Goal: Information Seeking & Learning: Learn about a topic

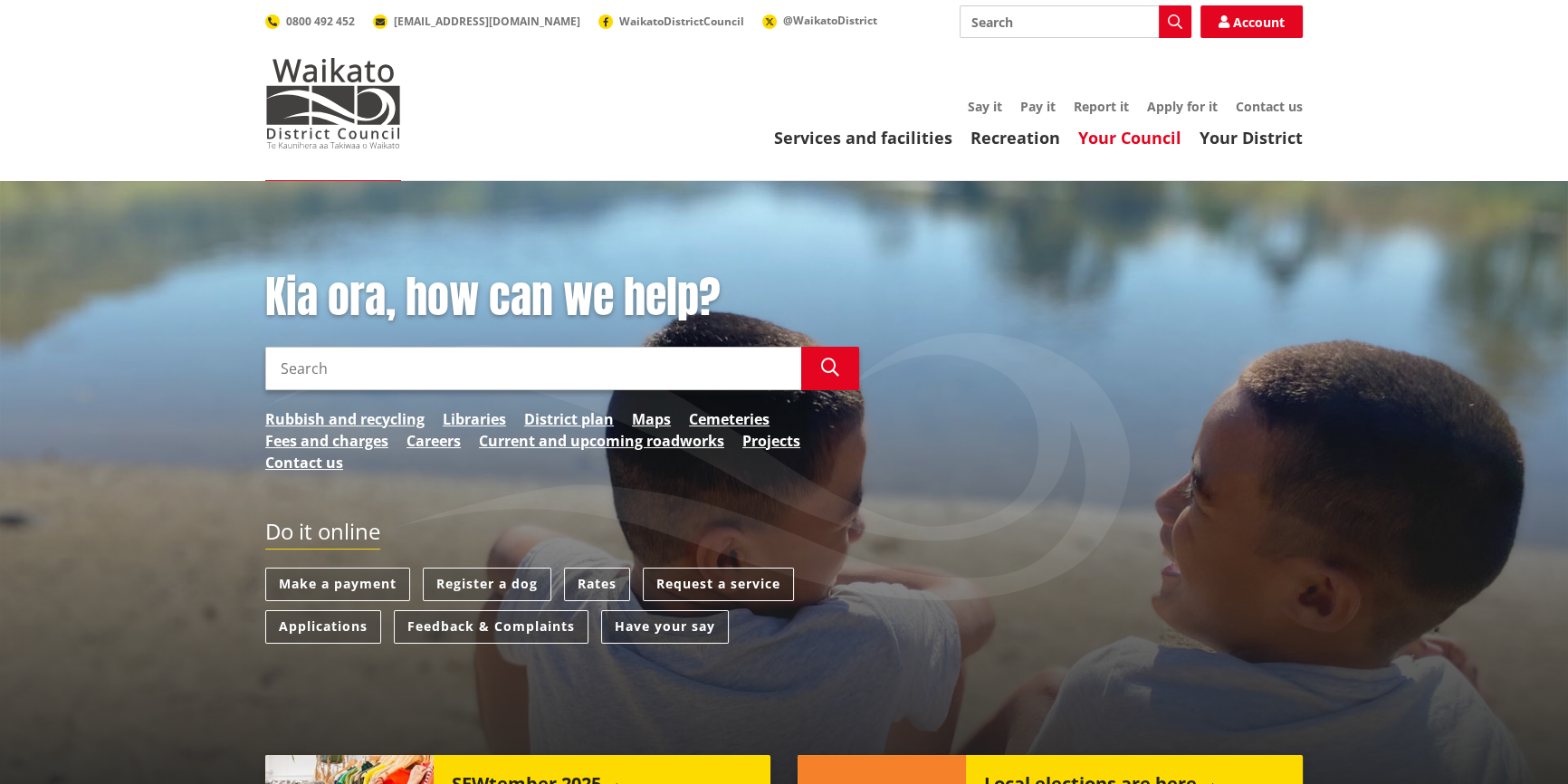
click at [1138, 141] on link "Your Council" at bounding box center [1130, 137] width 103 height 22
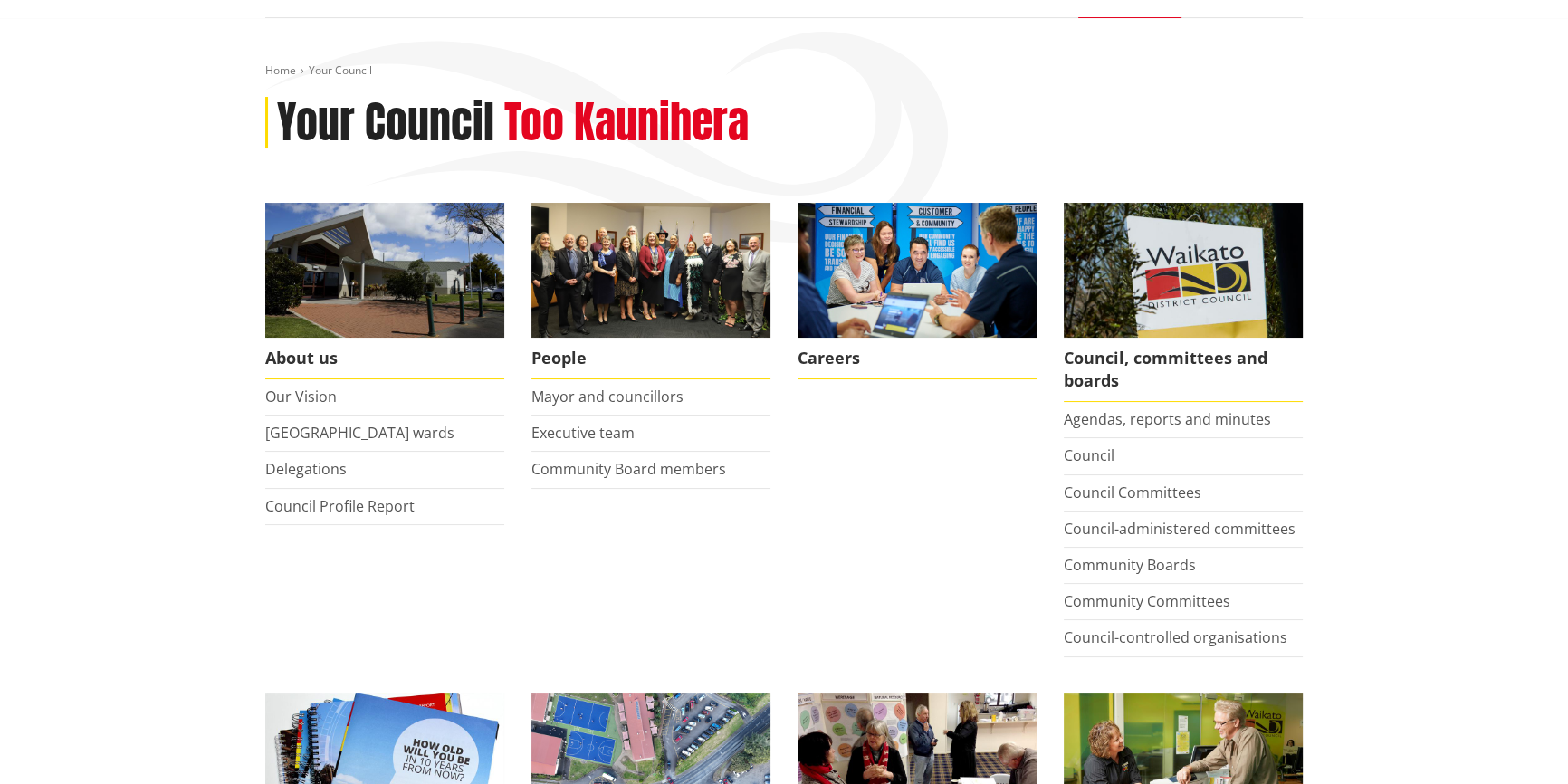
scroll to position [164, 0]
click at [365, 433] on link "[GEOGRAPHIC_DATA] wards" at bounding box center [360, 431] width 189 height 20
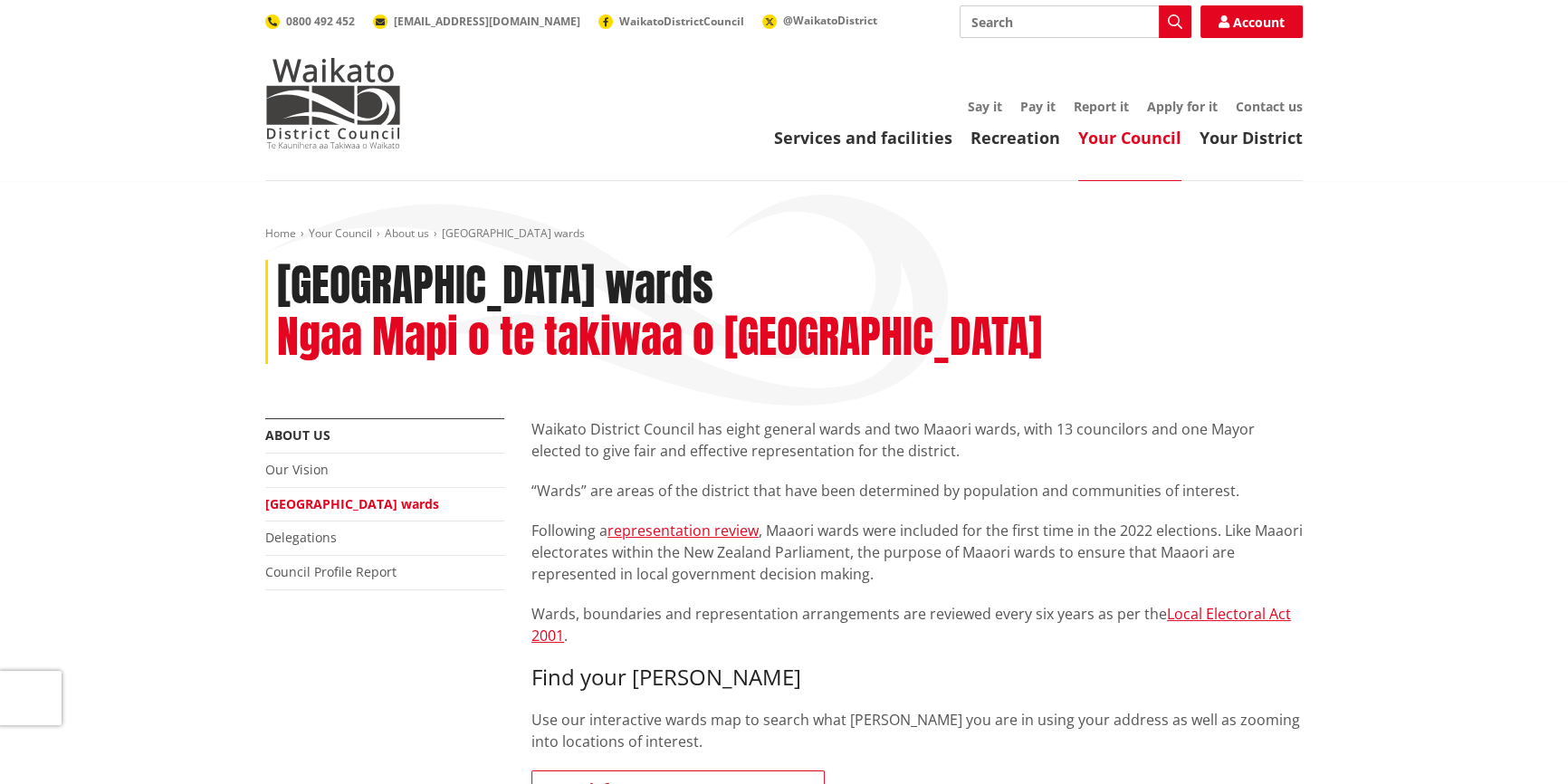
click at [288, 496] on link "[GEOGRAPHIC_DATA] wards" at bounding box center [352, 504] width 174 height 17
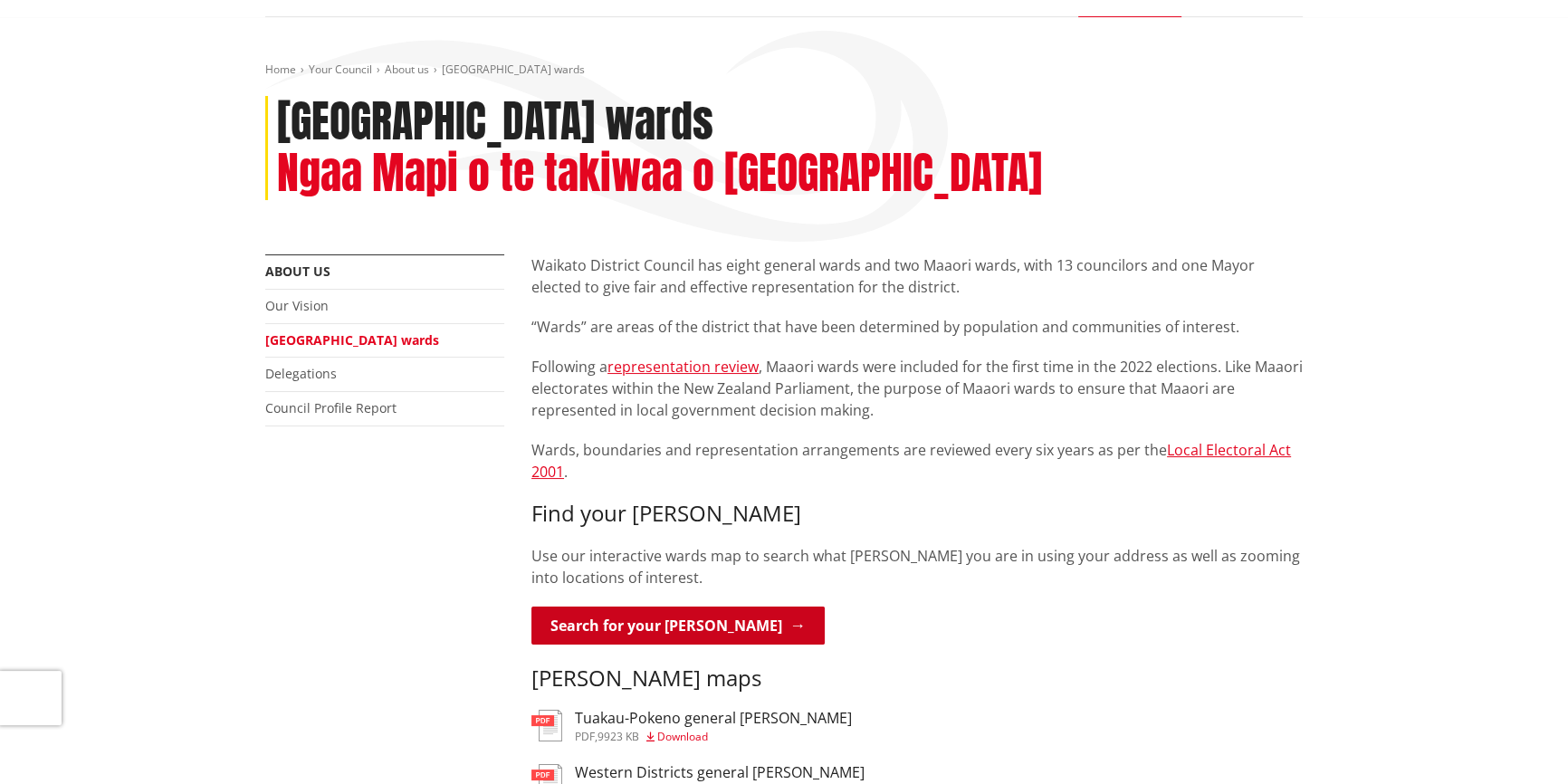
click at [638, 606] on link "Search for your ward" at bounding box center [677, 625] width 293 height 38
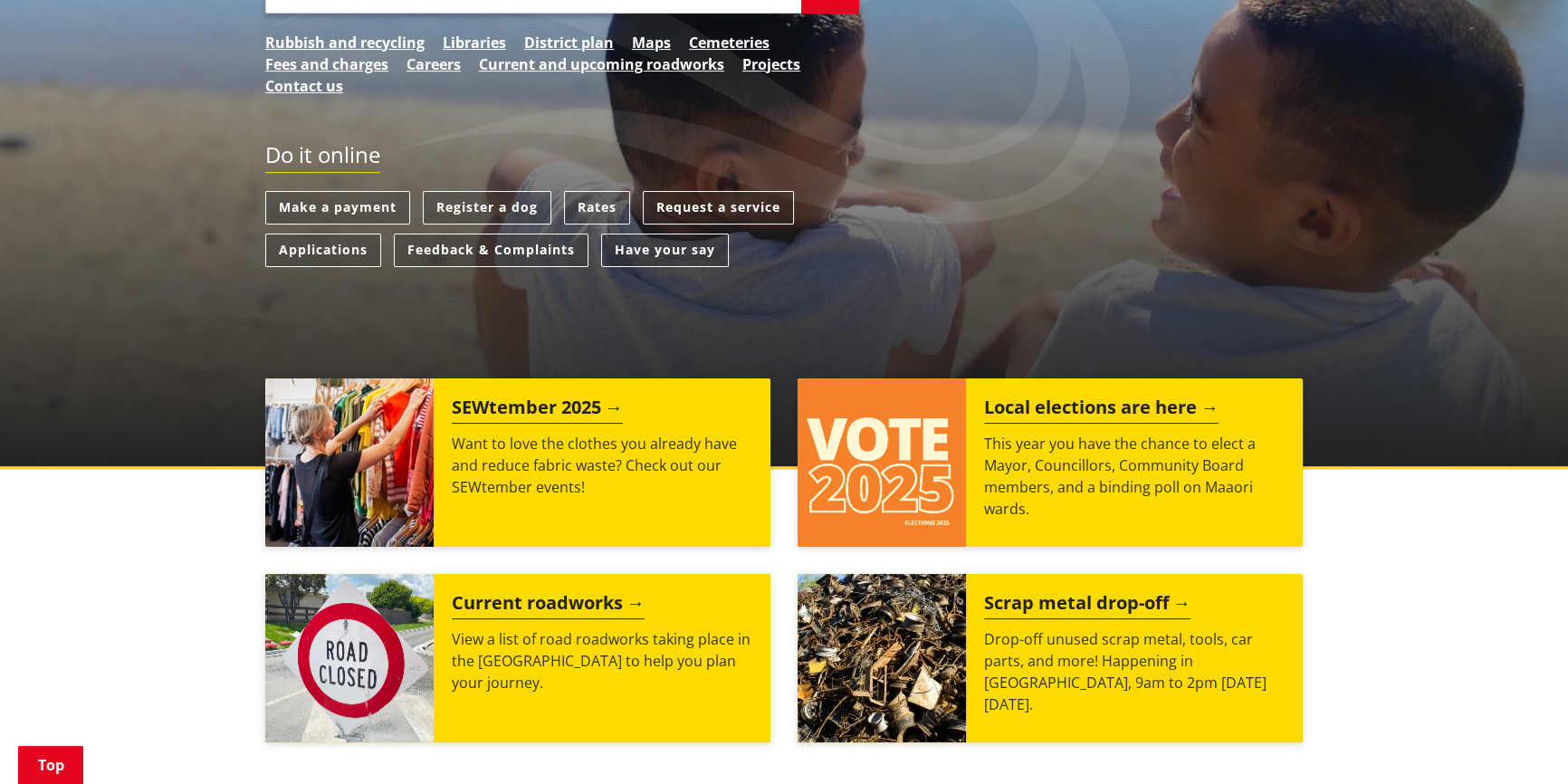
scroll to position [411, 0]
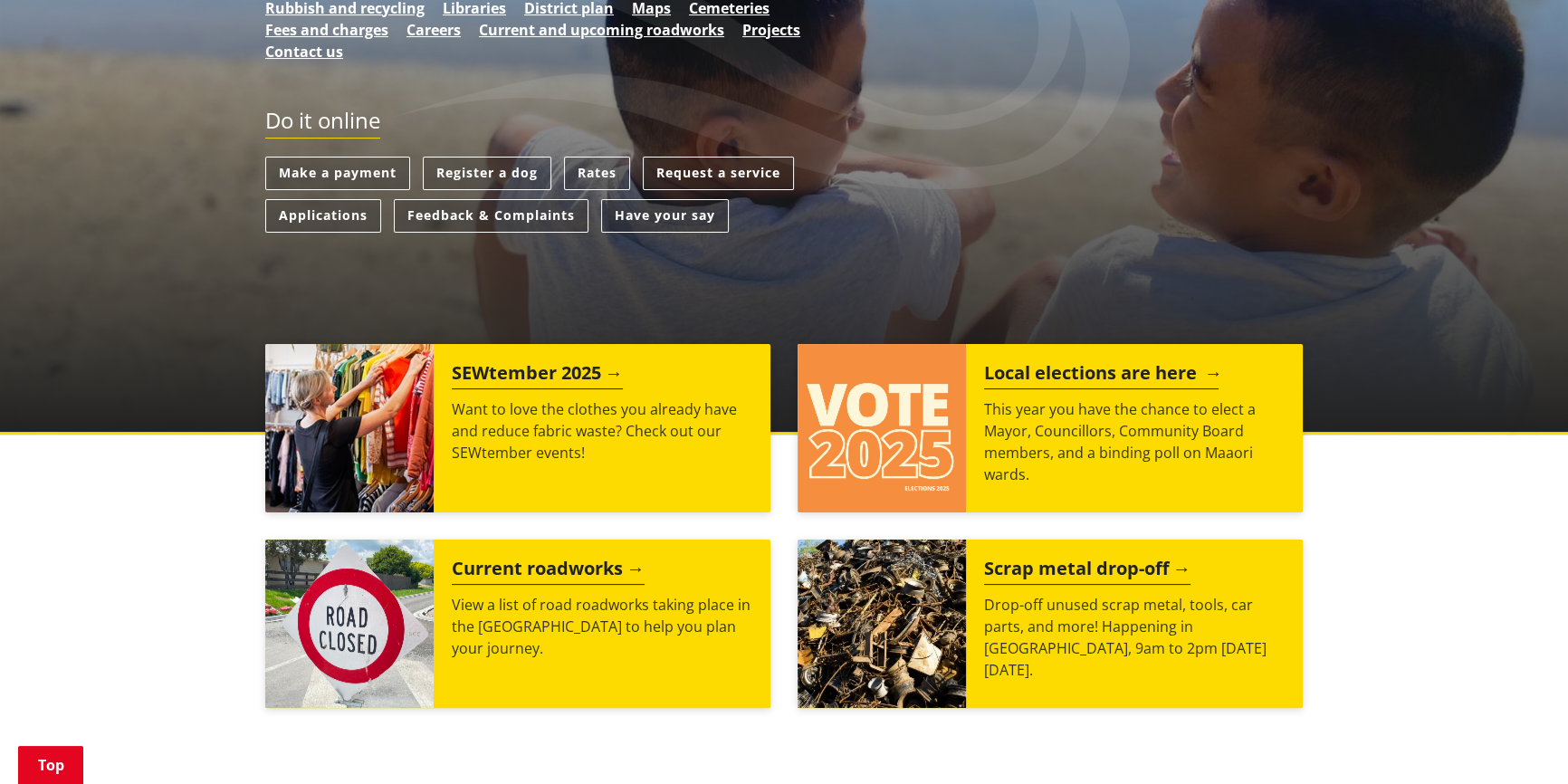
click at [1106, 370] on h2 "Local elections are here" at bounding box center [1101, 376] width 234 height 27
click at [1100, 371] on h2 "Local elections are here" at bounding box center [1101, 376] width 234 height 27
click at [1099, 371] on h2 "Local elections are here" at bounding box center [1101, 376] width 234 height 27
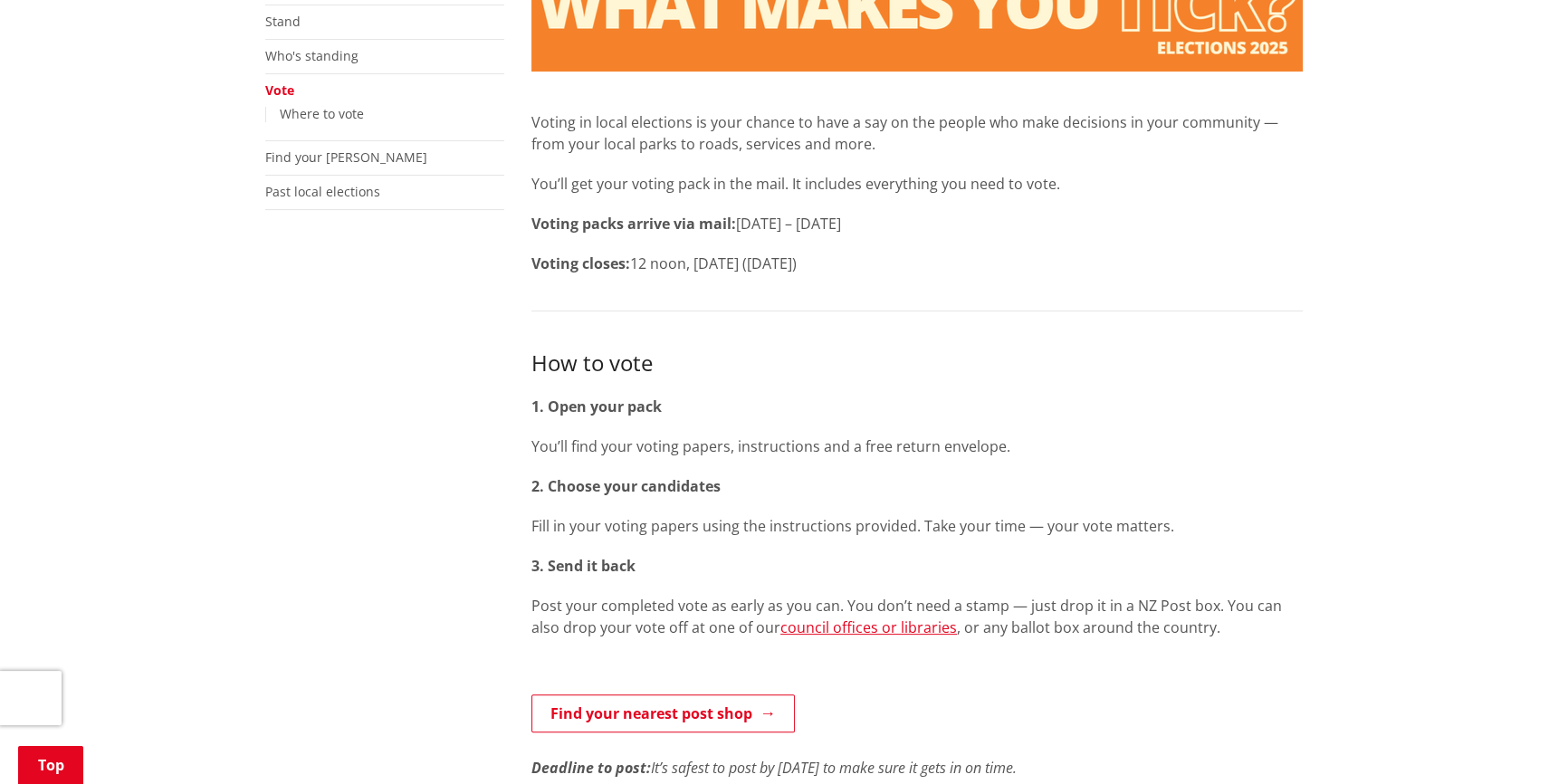
scroll to position [246, 0]
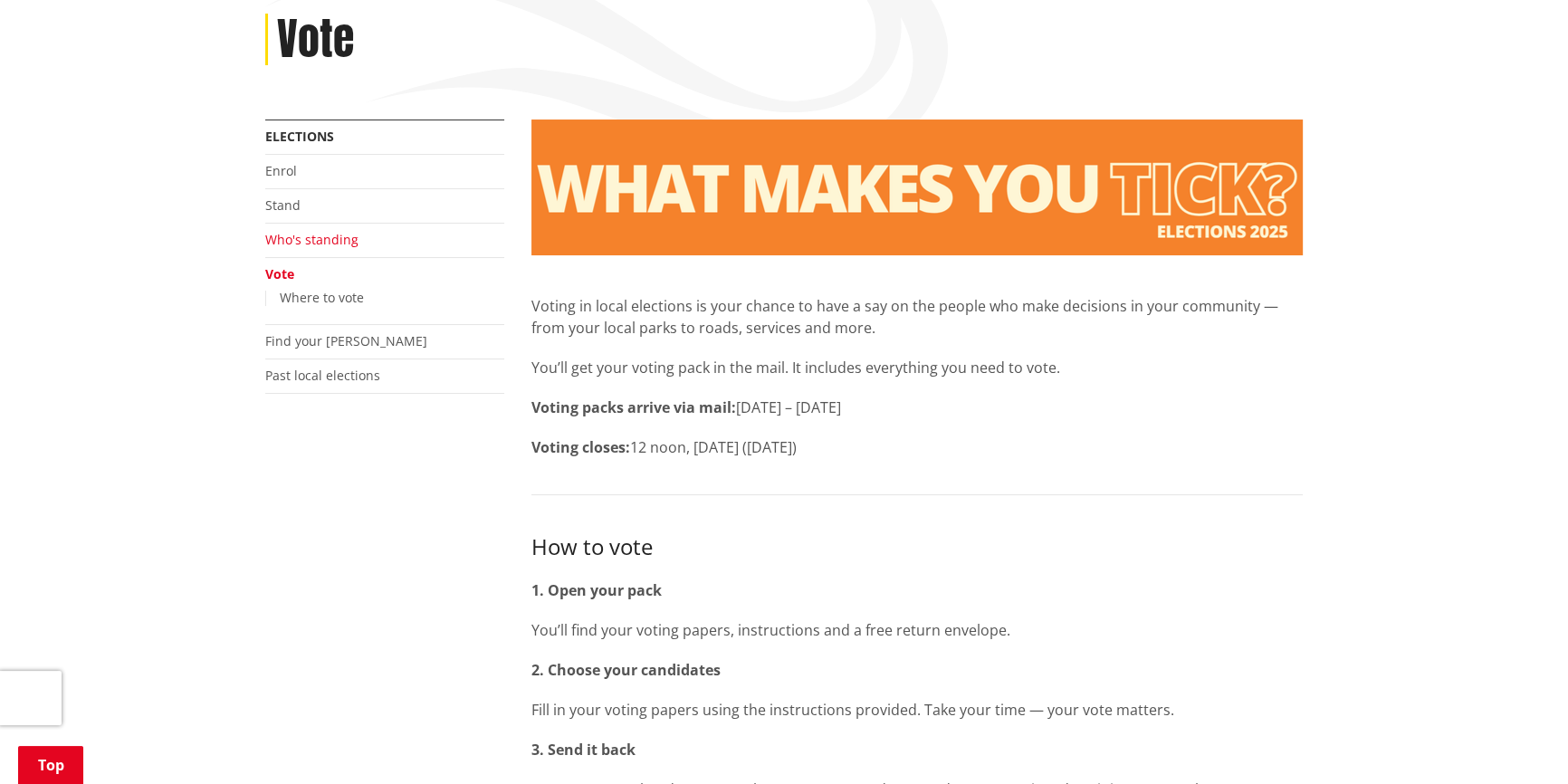
click at [300, 234] on link "Who's standing" at bounding box center [312, 239] width 94 height 17
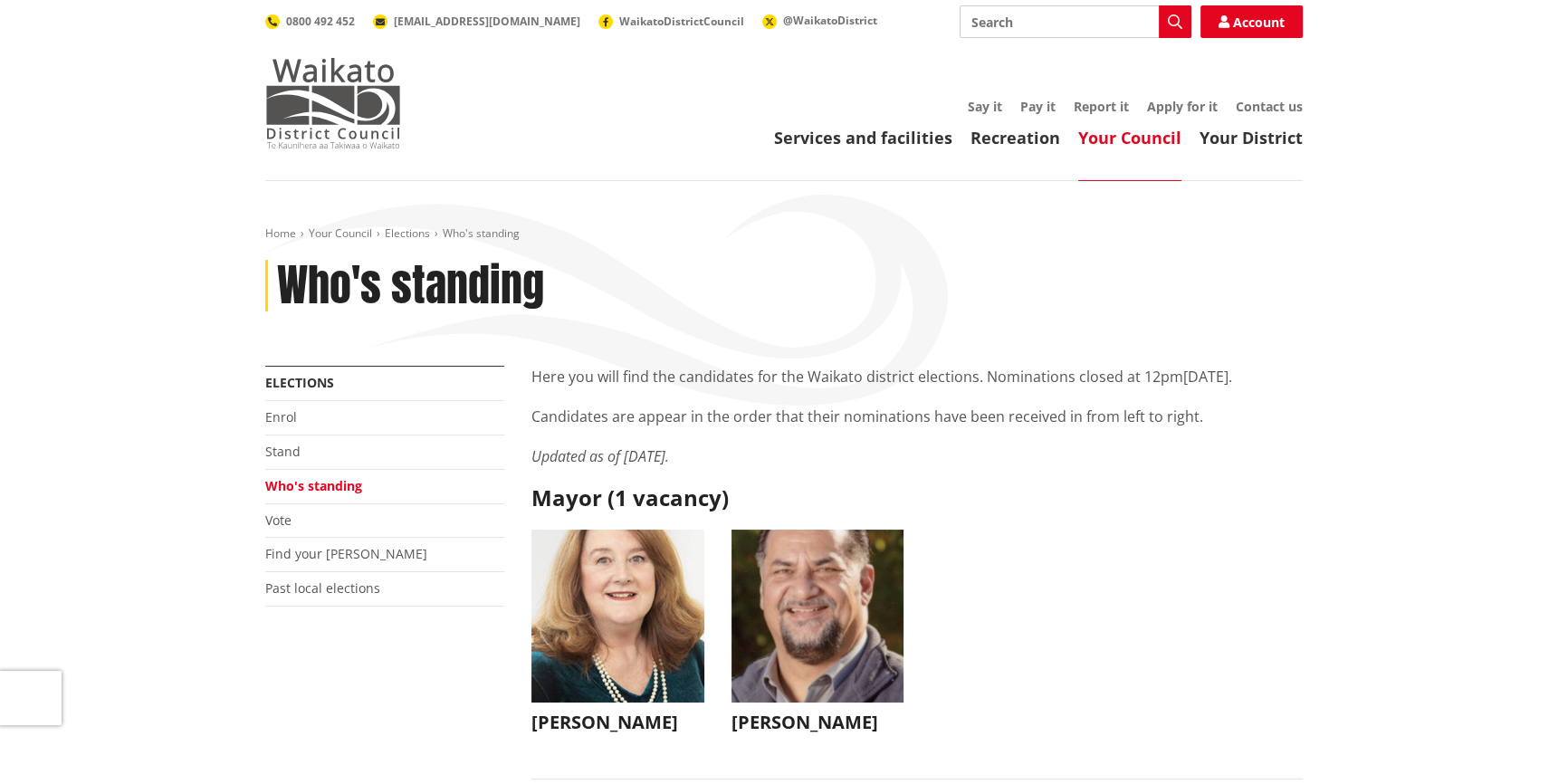
click at [351, 109] on img at bounding box center [333, 103] width 136 height 91
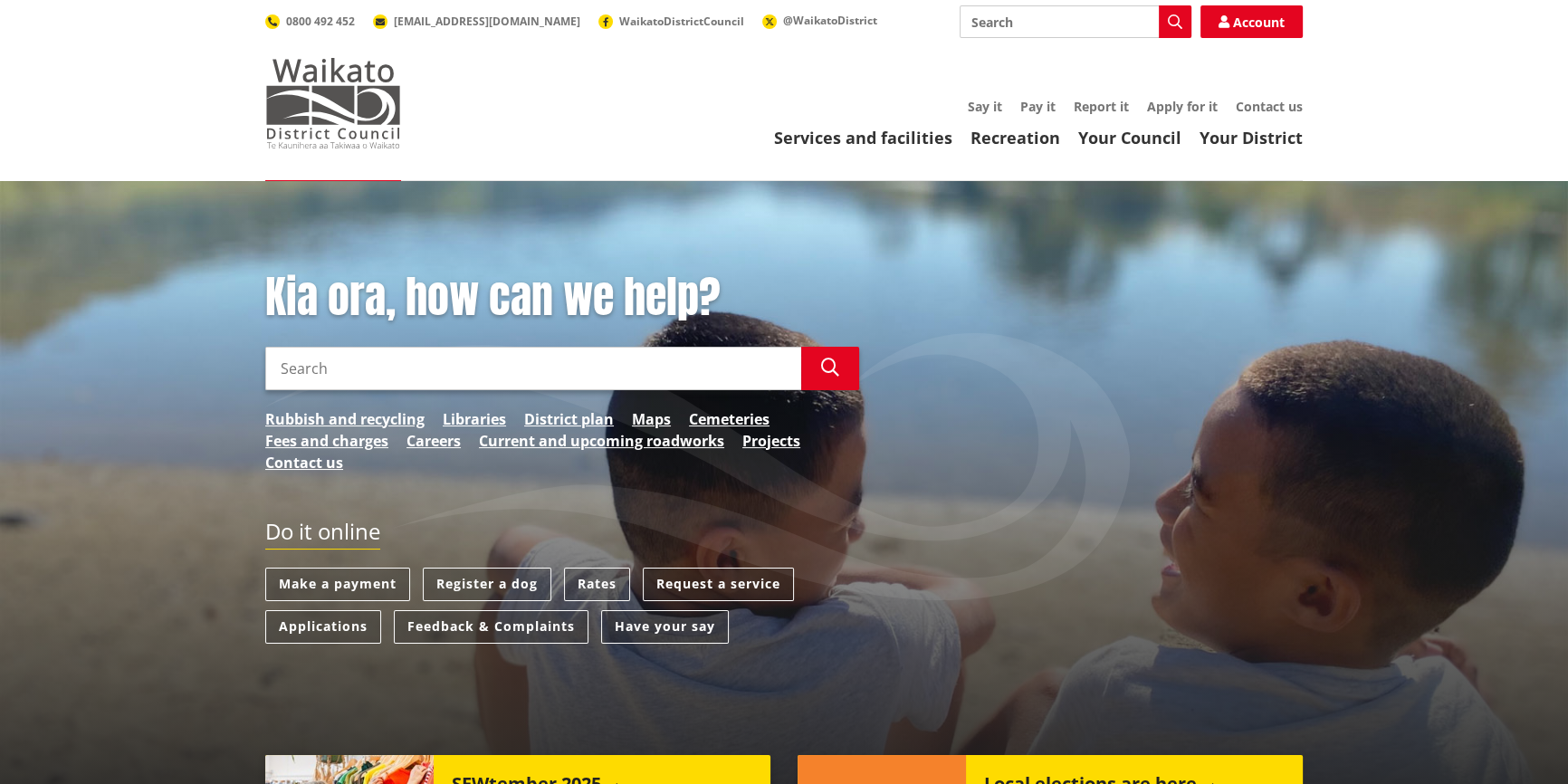
click at [310, 104] on img at bounding box center [333, 103] width 136 height 91
click at [1161, 136] on link "Your Council" at bounding box center [1130, 137] width 103 height 22
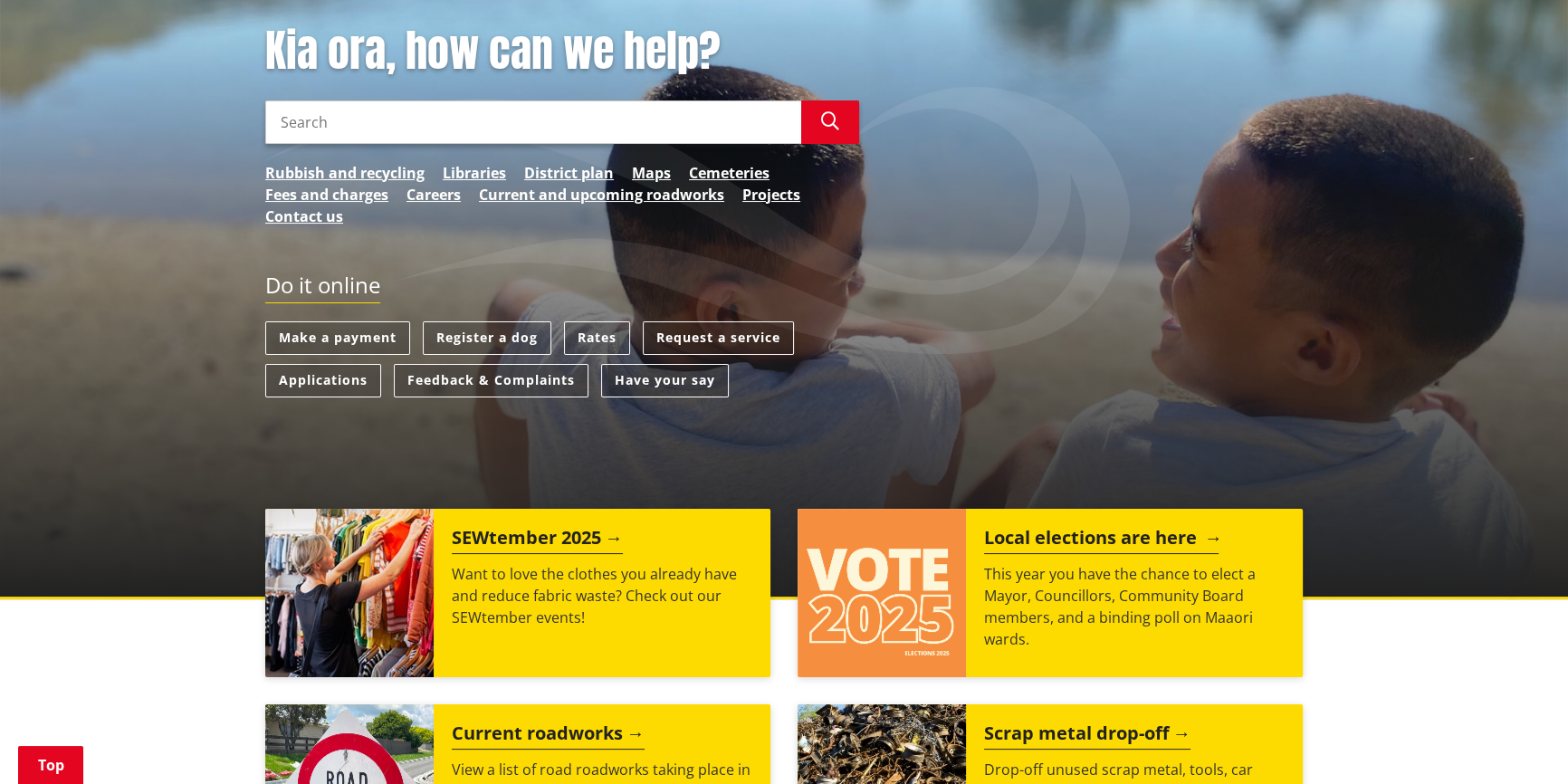
scroll to position [329, 0]
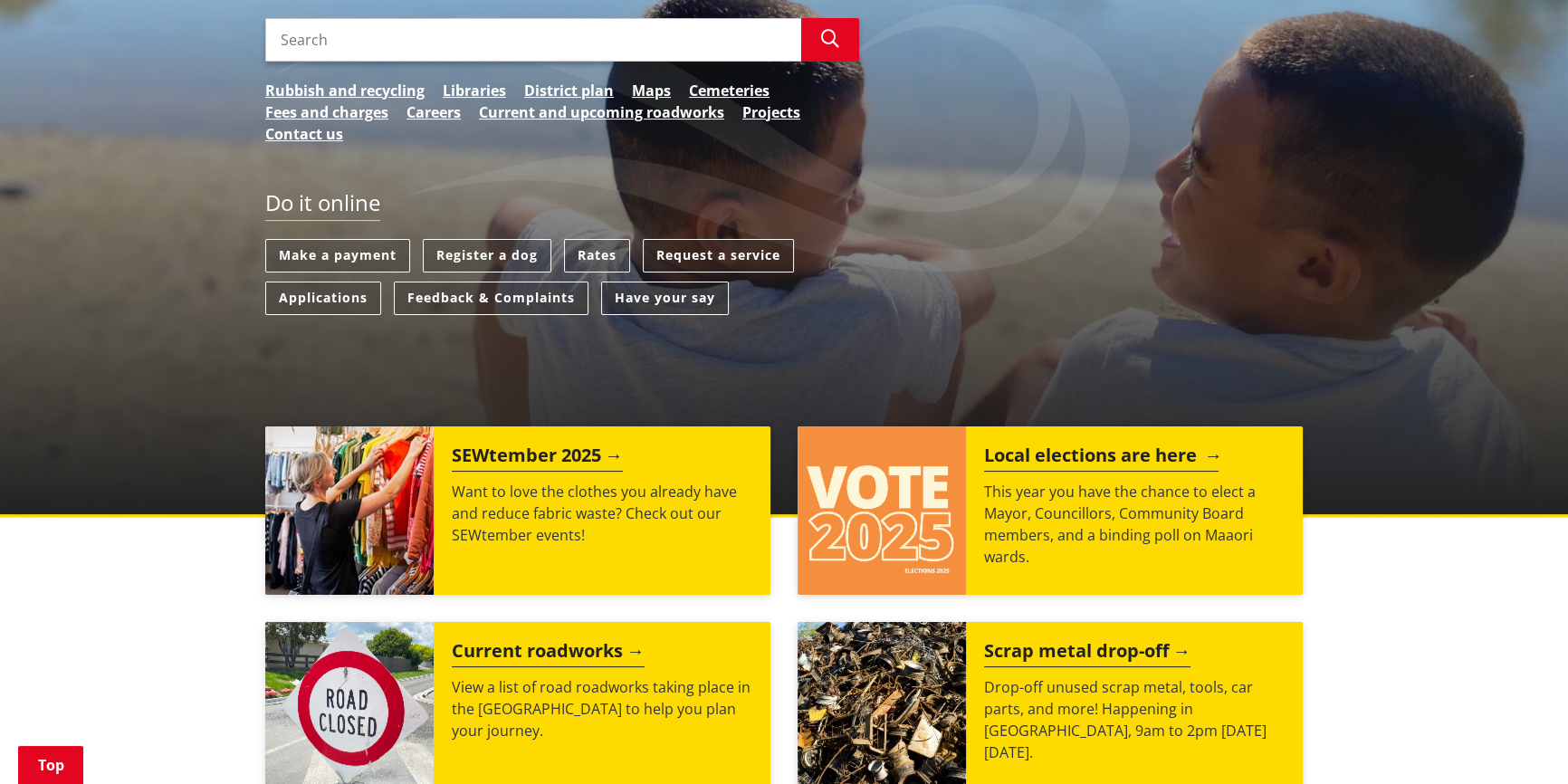
click at [892, 546] on img at bounding box center [881, 510] width 169 height 169
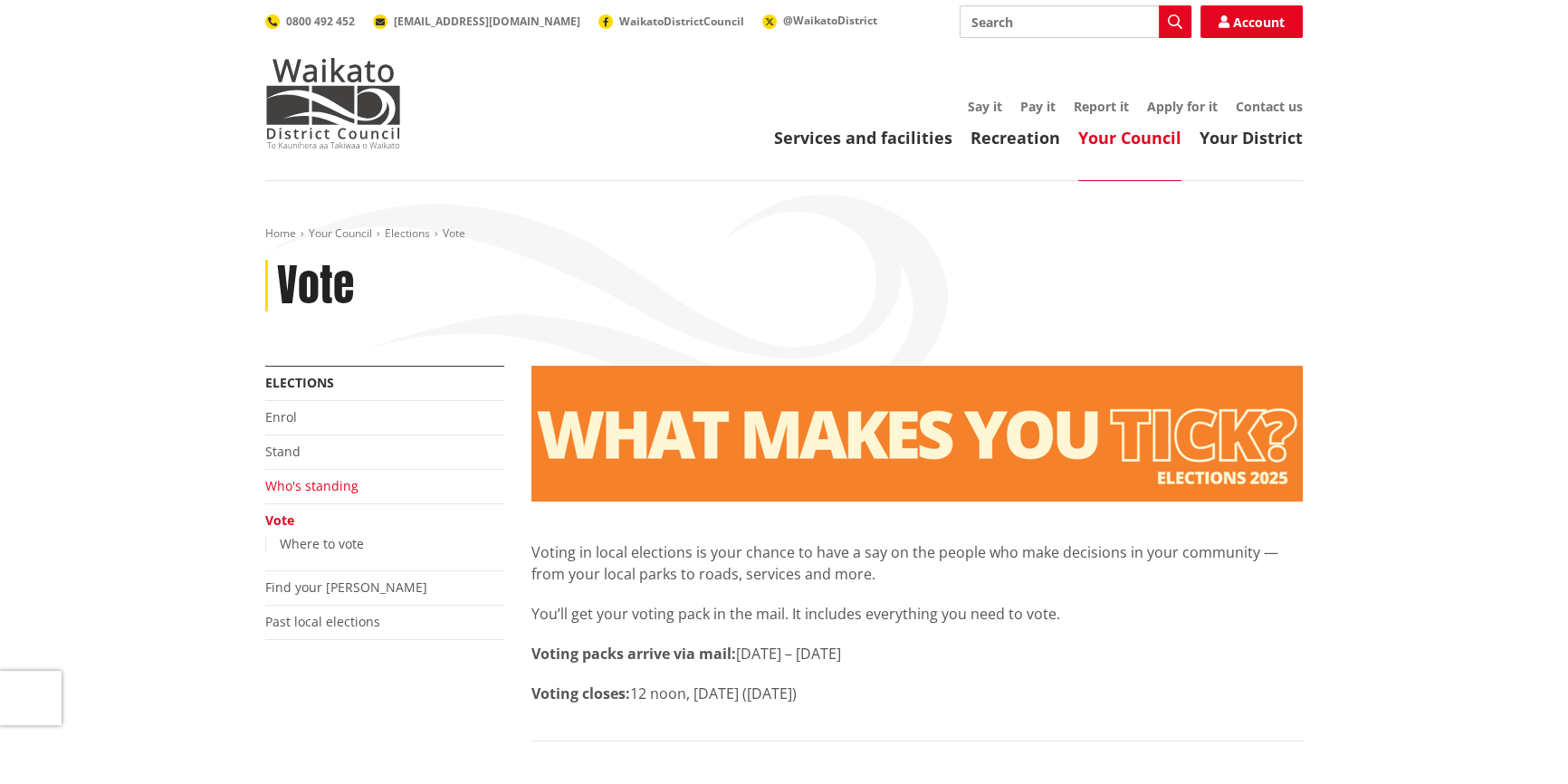
click at [284, 485] on link "Who's standing" at bounding box center [312, 485] width 94 height 17
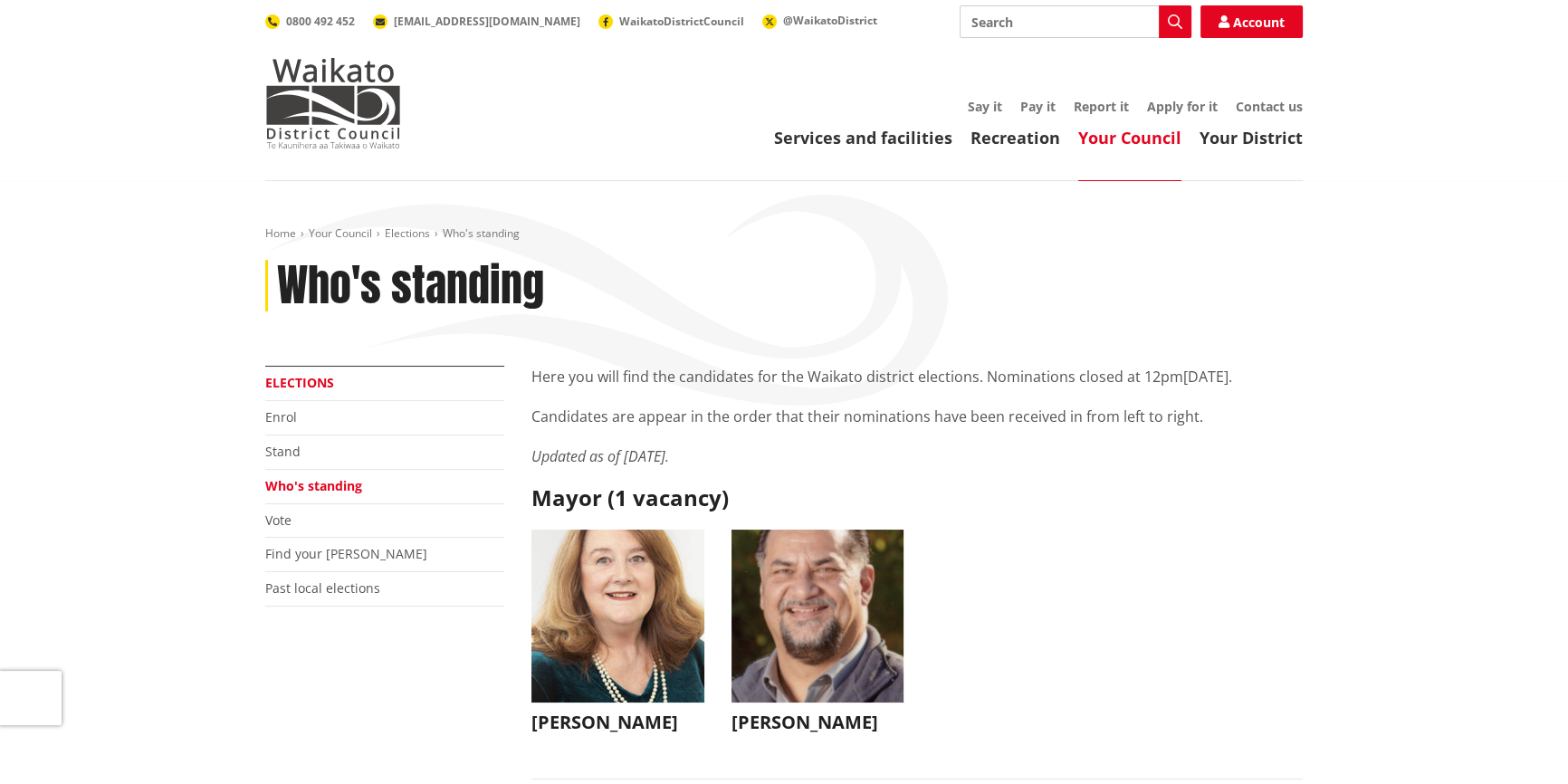
click at [298, 378] on link "Elections" at bounding box center [299, 382] width 68 height 17
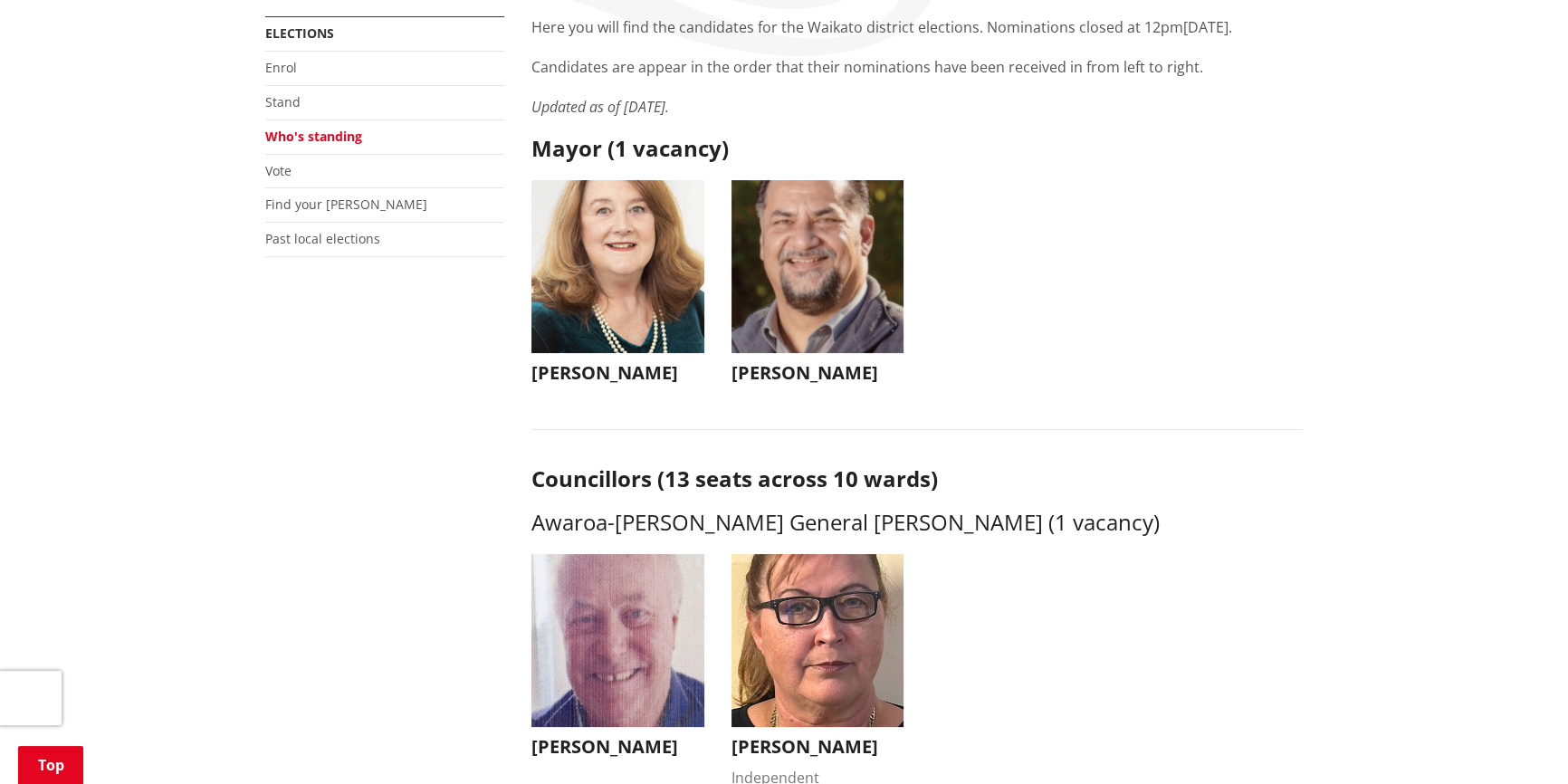
scroll to position [329, 0]
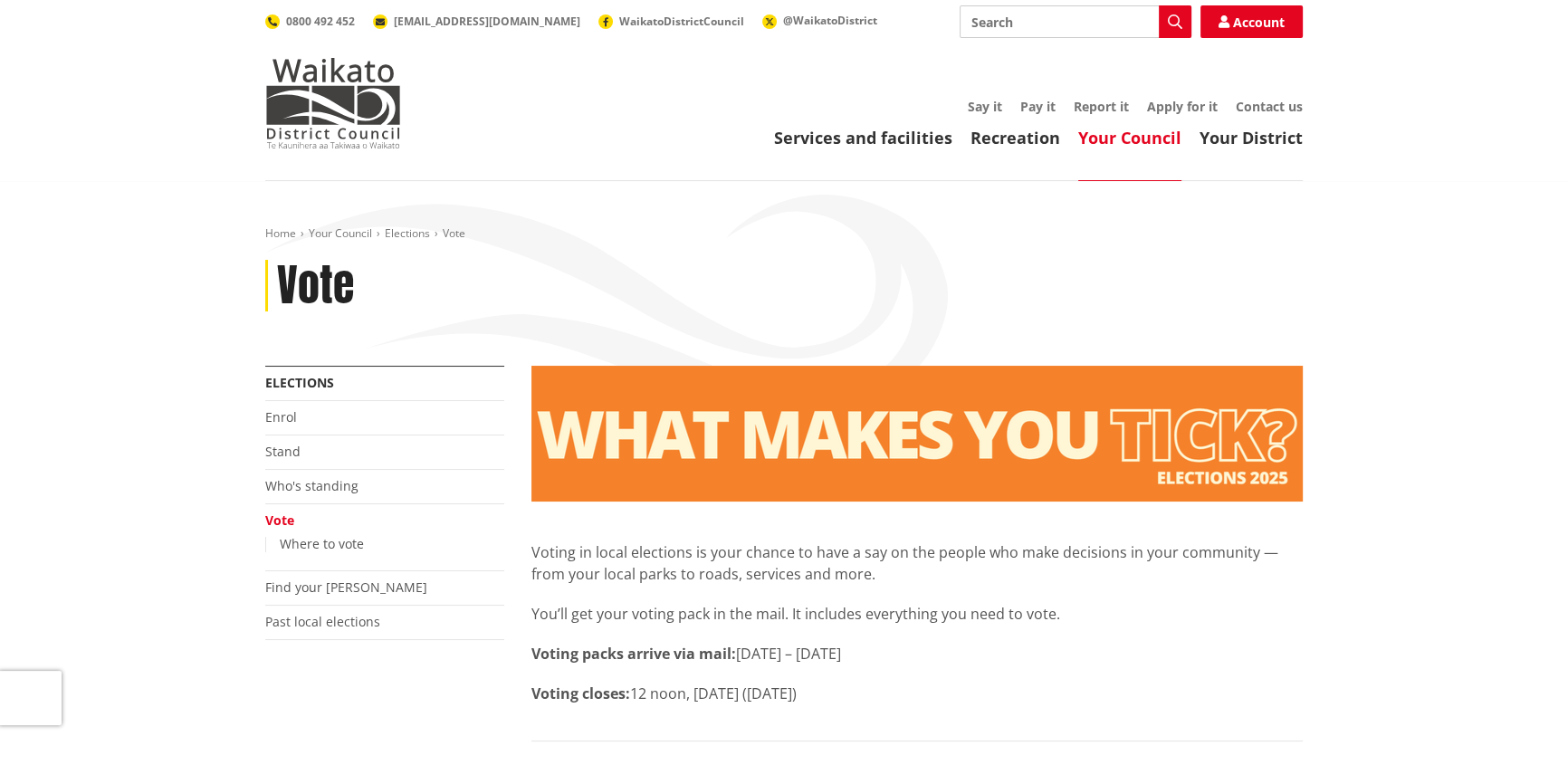
click at [578, 298] on div "Vote" at bounding box center [783, 286] width 1037 height 52
click at [296, 381] on link "Elections" at bounding box center [299, 382] width 68 height 17
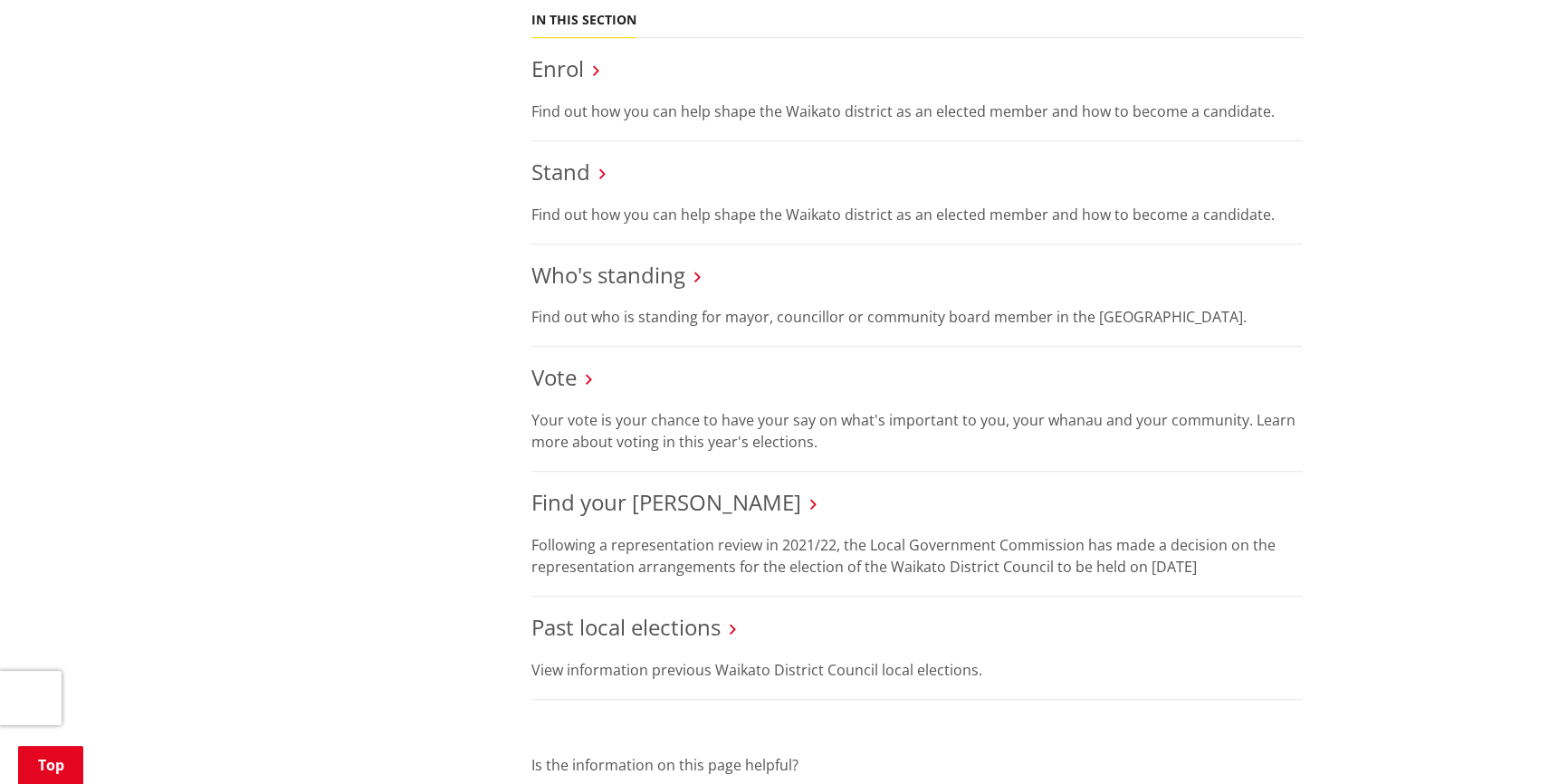
scroll to position [1646, 0]
click at [590, 272] on link "Who's standing" at bounding box center [608, 273] width 154 height 30
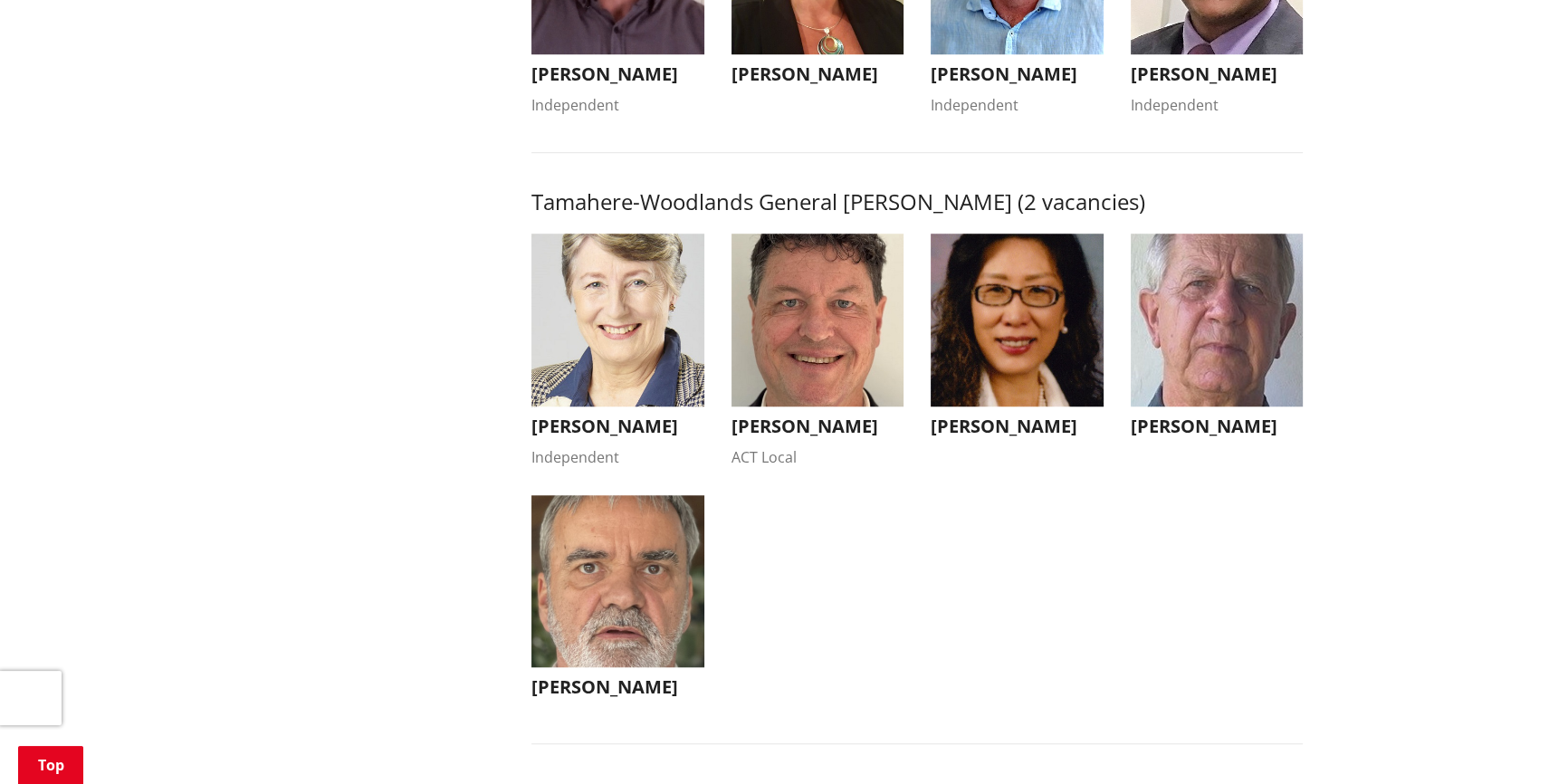
scroll to position [1728, 0]
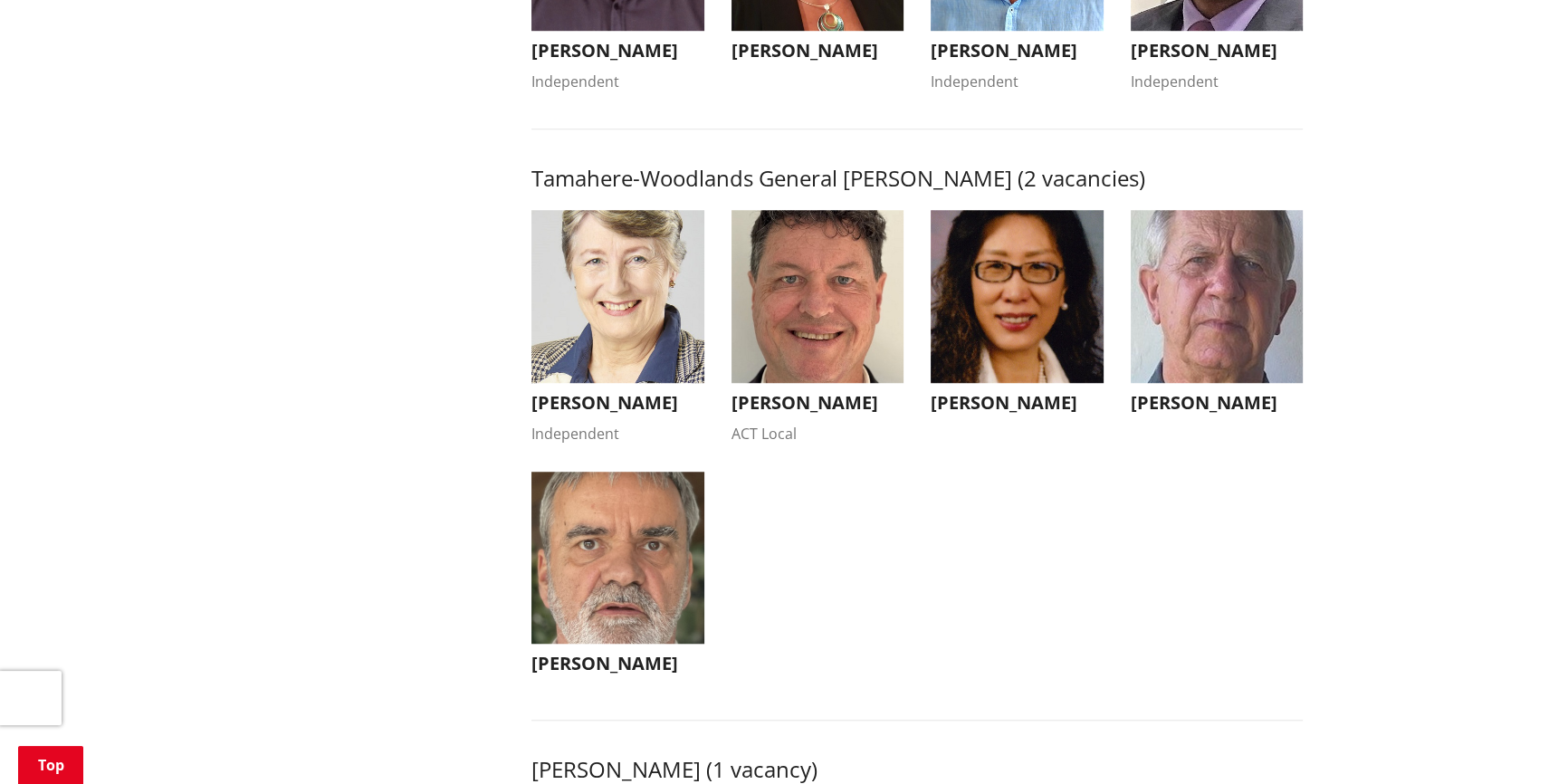
click at [811, 335] on img "button" at bounding box center [818, 296] width 173 height 173
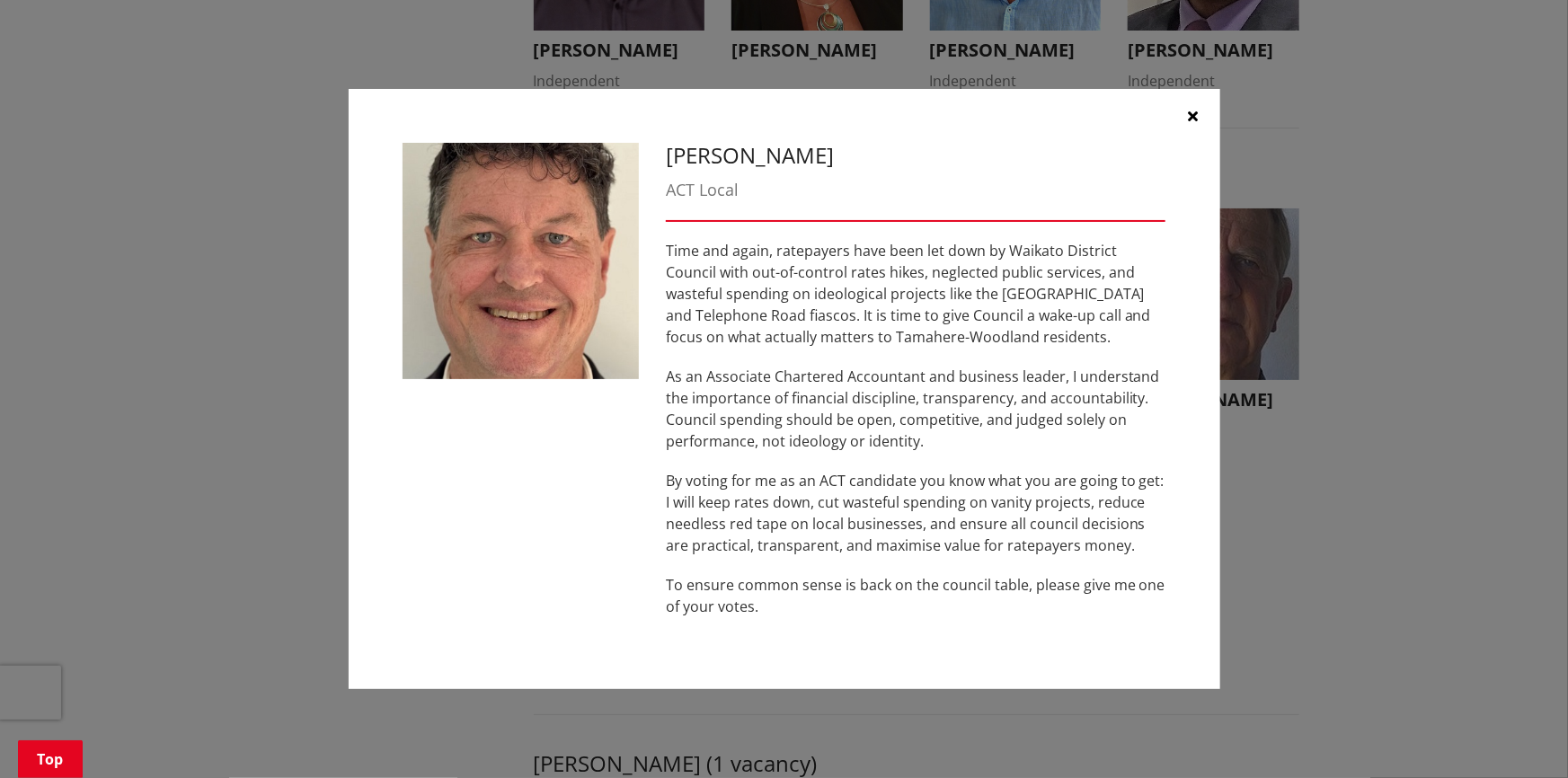
click at [1191, 118] on icon "button" at bounding box center [1192, 115] width 10 height 14
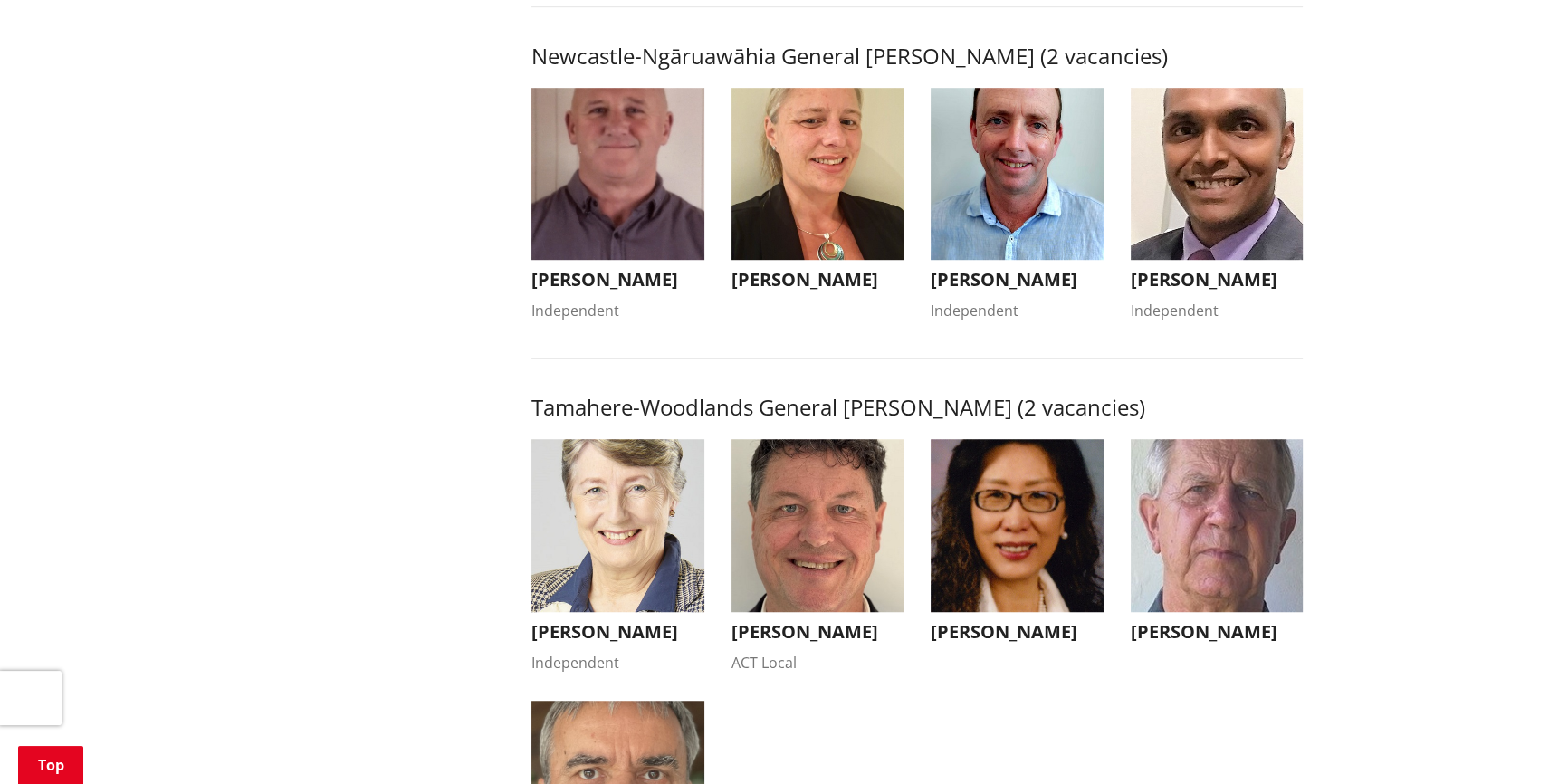
scroll to position [1481, 0]
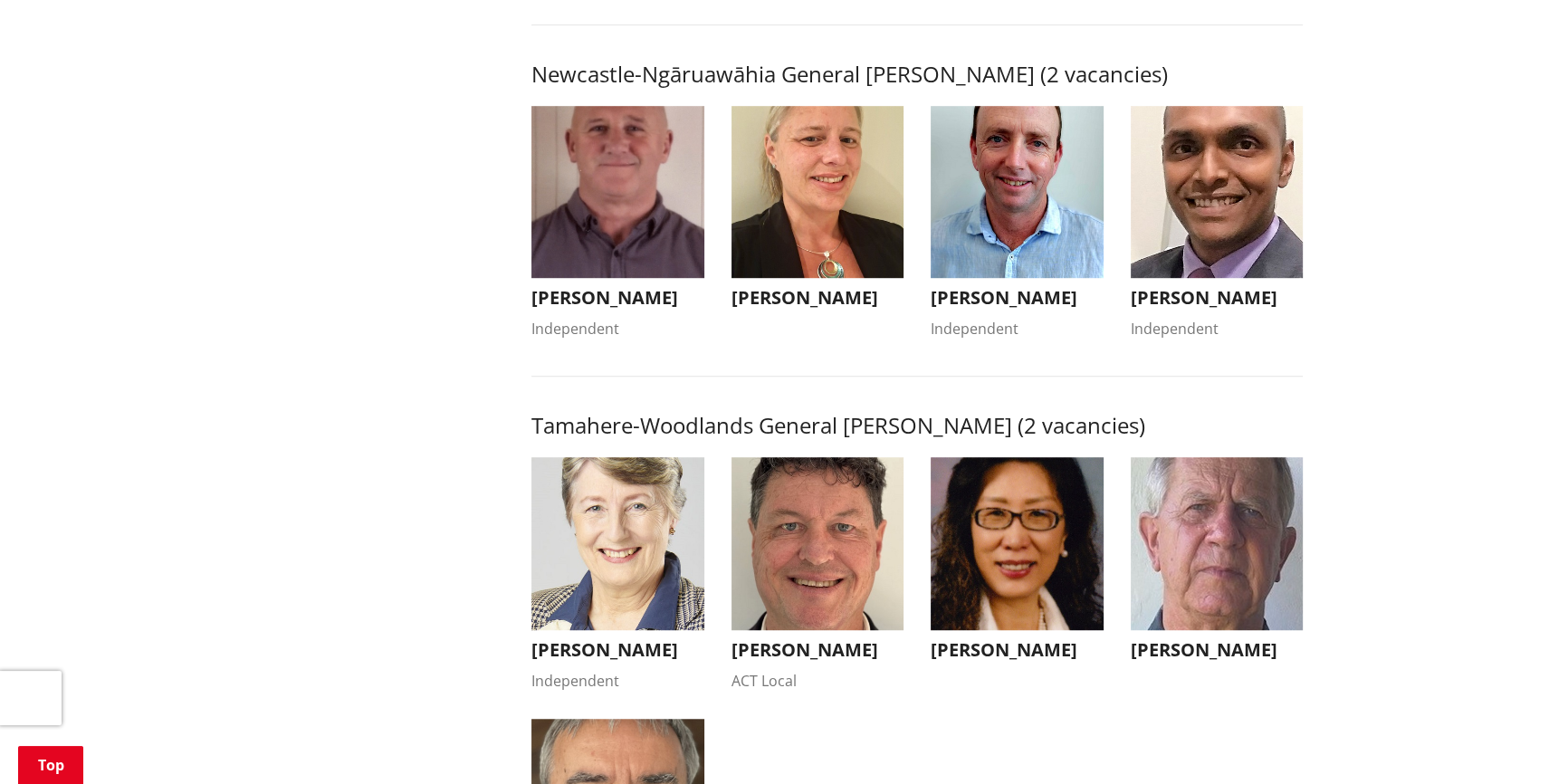
click at [592, 308] on h3 "[PERSON_NAME]" at bounding box center [617, 297] width 173 height 22
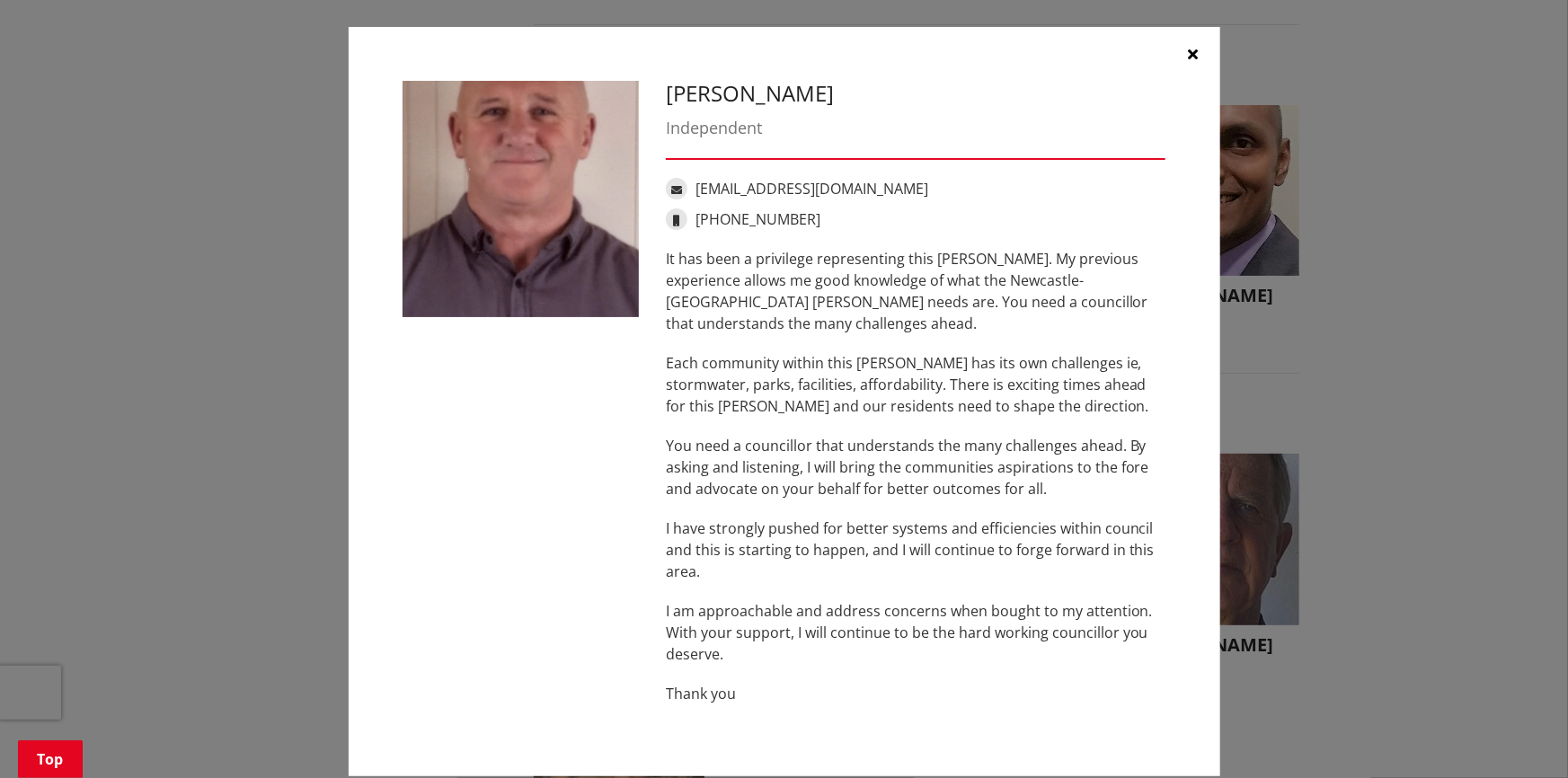
click at [1188, 51] on icon "button" at bounding box center [1192, 53] width 10 height 14
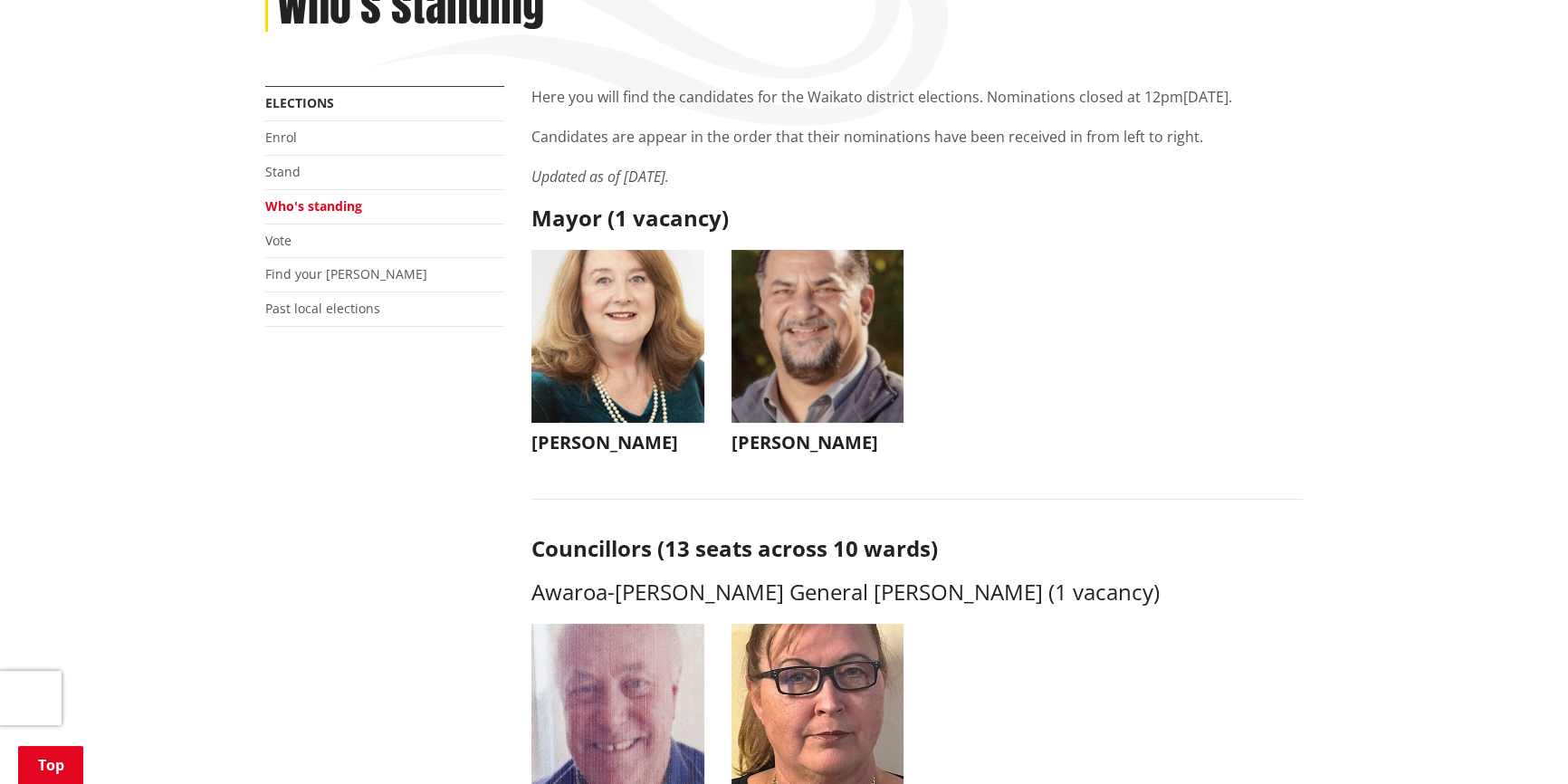
scroll to position [164, 0]
